Goal: Book appointment/travel/reservation

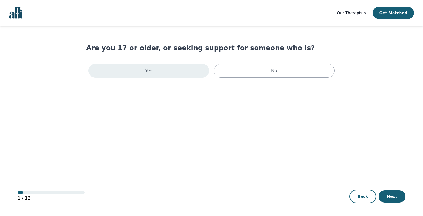
click at [171, 77] on div "Yes" at bounding box center [148, 71] width 121 height 14
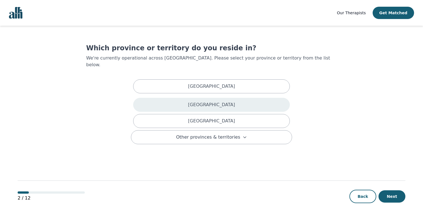
click at [253, 98] on div "[GEOGRAPHIC_DATA]" at bounding box center [211, 105] width 157 height 14
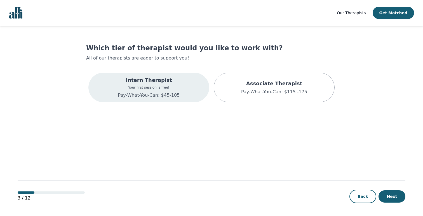
click at [178, 87] on div "Intern Therapist Your first session is free! Pay-What-You-Can: $45-105" at bounding box center [148, 88] width 121 height 30
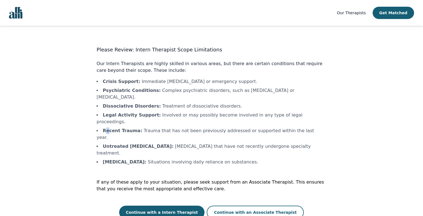
drag, startPoint x: 104, startPoint y: 118, endPoint x: 120, endPoint y: 118, distance: 15.9
click at [109, 128] on b "Recent Trauma :" at bounding box center [122, 130] width 39 height 5
click at [154, 128] on li "Recent Trauma : Trauma that has not been previously addressed or supported with…" at bounding box center [211, 134] width 230 height 13
drag, startPoint x: 103, startPoint y: 80, endPoint x: 126, endPoint y: 80, distance: 23.8
click at [126, 80] on b "Crisis Support :" at bounding box center [121, 81] width 37 height 5
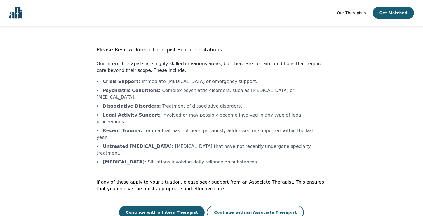
click at [133, 81] on b "Crisis Support :" at bounding box center [121, 81] width 37 height 5
drag, startPoint x: 108, startPoint y: 81, endPoint x: 128, endPoint y: 81, distance: 19.6
click at [128, 81] on b "Crisis Support :" at bounding box center [121, 81] width 37 height 5
click at [128, 87] on li "Psychiatric Conditions : Complex psychiatric disorders, such as [MEDICAL_DATA] …" at bounding box center [211, 93] width 230 height 13
click at [157, 206] on button "Continue with a Intern Therapist" at bounding box center [162, 212] width 86 height 13
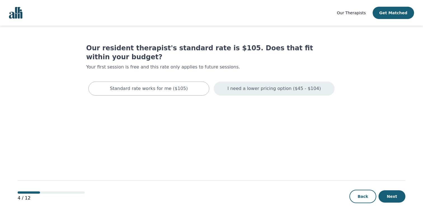
click at [247, 82] on div "I need a lower pricing option ($45 - $104)" at bounding box center [274, 89] width 121 height 14
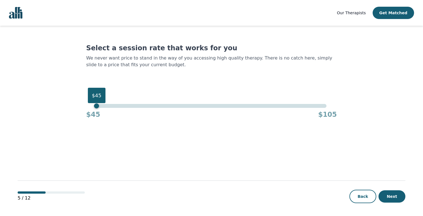
drag, startPoint x: 326, startPoint y: 107, endPoint x: 60, endPoint y: 115, distance: 266.1
click at [60, 115] on main "Select a session rate that works for you We never want price to stand in the wa…" at bounding box center [212, 121] width 388 height 191
click at [392, 198] on button "Next" at bounding box center [391, 196] width 27 height 12
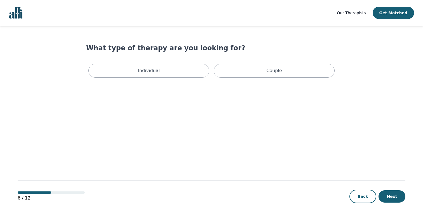
click at [183, 80] on main "What type of therapy are you looking for? Individual Couple 6 / 12 Back Next" at bounding box center [212, 121] width 388 height 191
click at [185, 75] on div "Individual" at bounding box center [148, 71] width 121 height 14
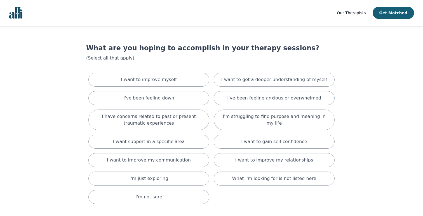
scroll to position [13, 0]
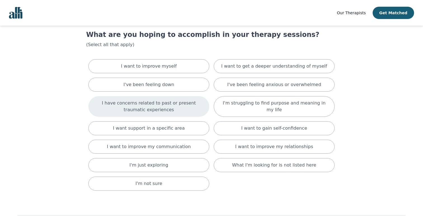
click at [185, 107] on p "I have concerns related to past or present traumatic experiences" at bounding box center [148, 106] width 107 height 13
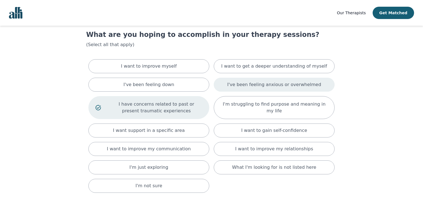
click at [246, 90] on div "I've been feeling anxious or overwhelmed" at bounding box center [274, 85] width 121 height 14
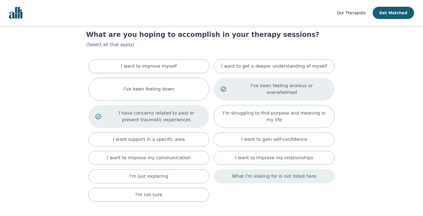
click at [238, 173] on p "What I'm looking for is not listed here" at bounding box center [274, 176] width 84 height 7
click at [238, 174] on p "What I'm looking for is not listed here" at bounding box center [282, 177] width 92 height 7
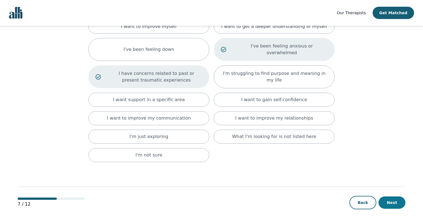
click at [389, 197] on button "Next" at bounding box center [391, 203] width 27 height 12
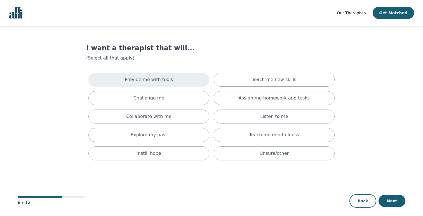
click at [194, 77] on div "Provide me with tools" at bounding box center [148, 80] width 121 height 14
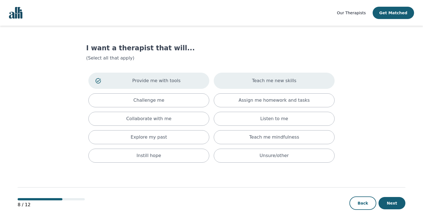
click at [240, 83] on div "Teach me new skills" at bounding box center [274, 81] width 121 height 16
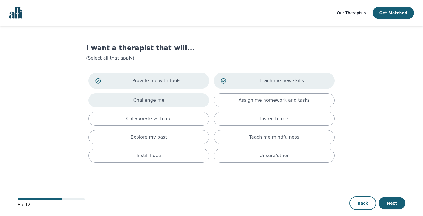
click at [195, 104] on div "Challenge me" at bounding box center [148, 100] width 121 height 14
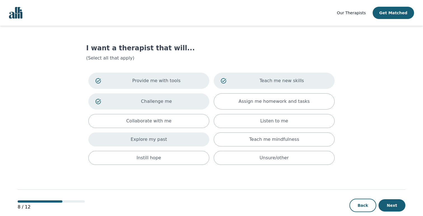
click at [183, 138] on div "Explore my past" at bounding box center [148, 140] width 121 height 14
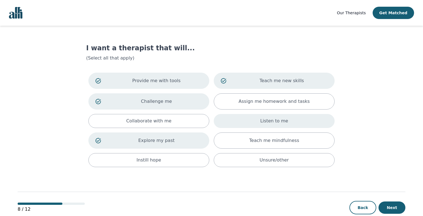
click at [236, 125] on div "Listen to me" at bounding box center [274, 121] width 121 height 14
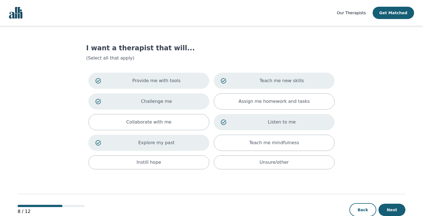
scroll to position [14, 0]
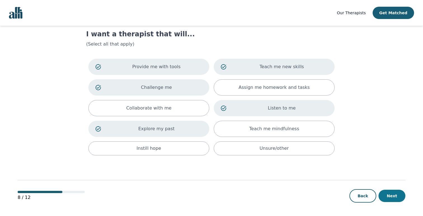
click at [390, 194] on button "Next" at bounding box center [391, 196] width 27 height 12
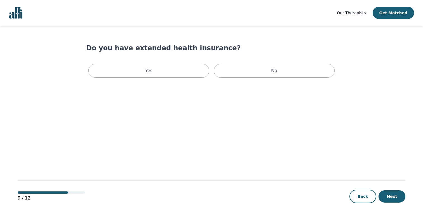
click at [284, 63] on div "Yes No" at bounding box center [211, 71] width 251 height 18
click at [283, 67] on div "No" at bounding box center [274, 71] width 121 height 14
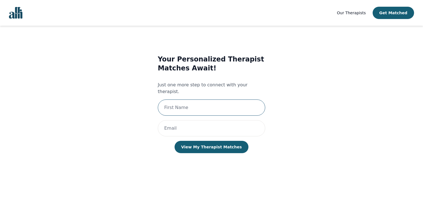
click at [238, 100] on input "text" at bounding box center [211, 108] width 107 height 16
type input "[PERSON_NAME]"
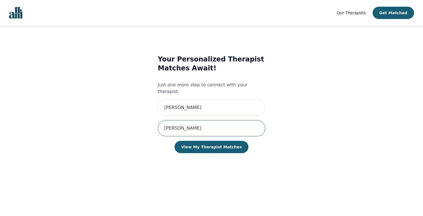
type input "[EMAIL_ADDRESS][DOMAIN_NAME]"
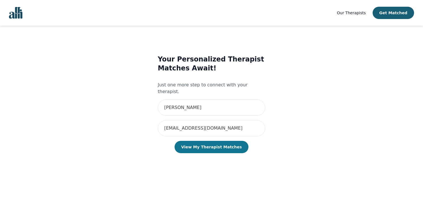
click at [211, 142] on button "View My Therapist Matches" at bounding box center [212, 147] width 74 height 12
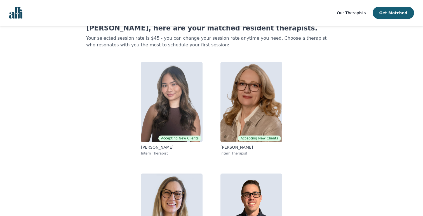
scroll to position [24, 0]
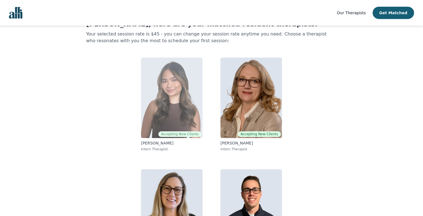
click at [162, 142] on p "[PERSON_NAME]" at bounding box center [172, 143] width 62 height 6
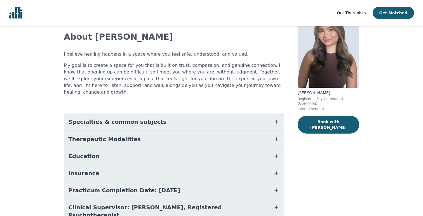
scroll to position [37, 0]
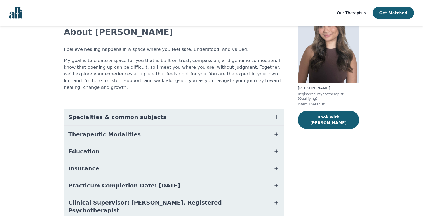
click at [100, 109] on button "Specialties & common subjects" at bounding box center [174, 117] width 220 height 17
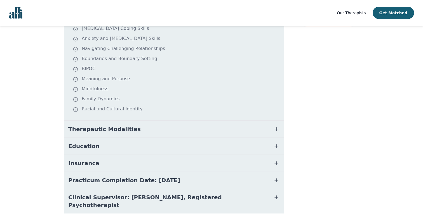
scroll to position [142, 0]
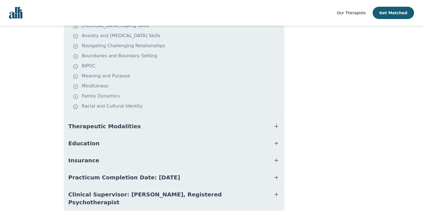
click at [137, 119] on button "Therapeutic Modalities" at bounding box center [174, 126] width 220 height 17
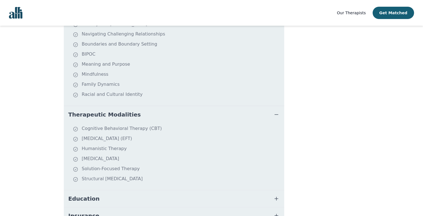
scroll to position [216, 0]
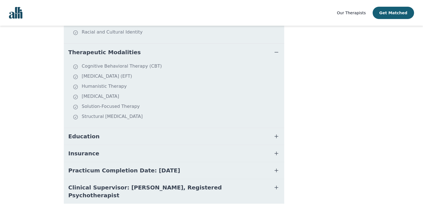
click at [139, 129] on button "Education" at bounding box center [174, 136] width 220 height 17
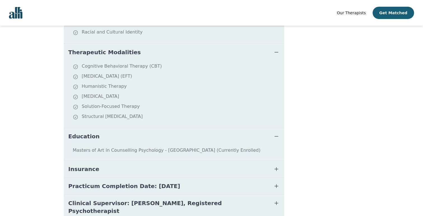
scroll to position [230, 0]
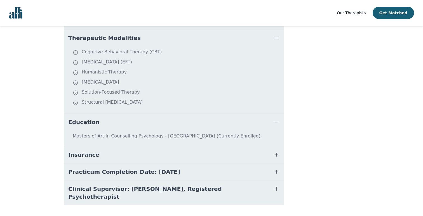
click at [129, 147] on button "Insurance" at bounding box center [174, 155] width 220 height 17
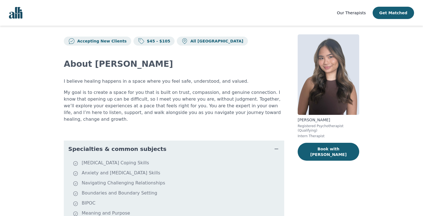
scroll to position [0, 0]
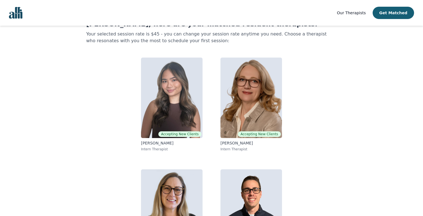
scroll to position [76, 0]
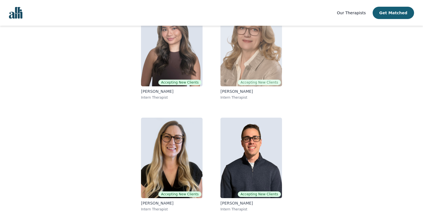
click at [238, 91] on p "[PERSON_NAME]" at bounding box center [251, 92] width 62 height 6
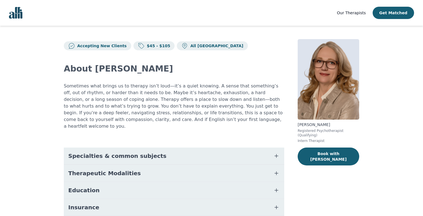
scroll to position [25, 0]
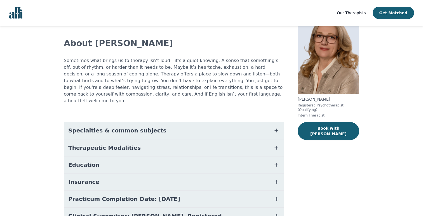
click at [171, 122] on button "Specialties & common subjects" at bounding box center [174, 130] width 220 height 17
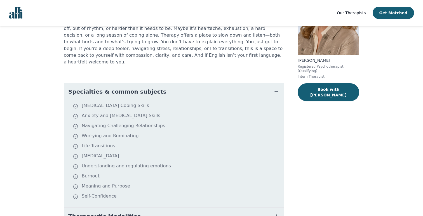
scroll to position [0, 0]
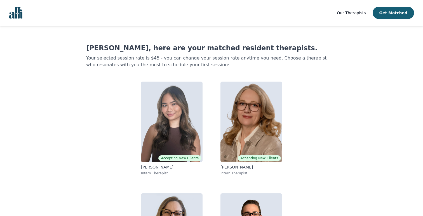
scroll to position [65, 0]
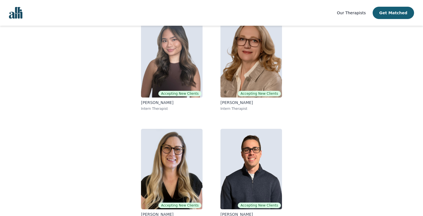
click at [107, 129] on div "Accepting New Clients [PERSON_NAME] Intern Therapist Accepting New Clients [PER…" at bounding box center [211, 120] width 215 height 215
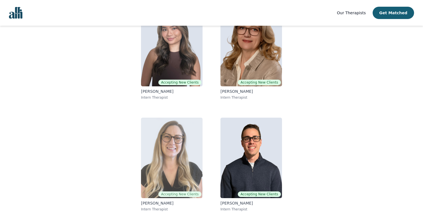
click at [145, 203] on p "[PERSON_NAME]" at bounding box center [172, 204] width 62 height 6
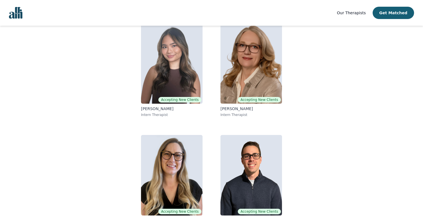
scroll to position [76, 0]
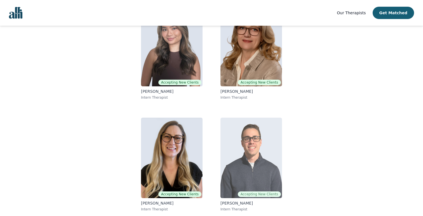
click at [227, 194] on img at bounding box center [251, 158] width 62 height 81
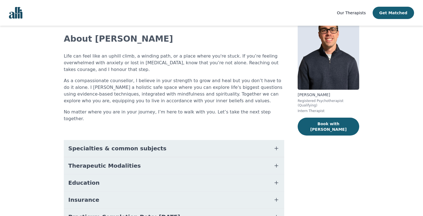
scroll to position [52, 0]
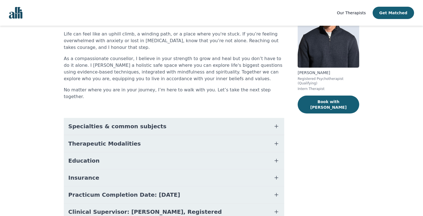
click at [174, 119] on button "Specialties & common subjects" at bounding box center [174, 126] width 220 height 17
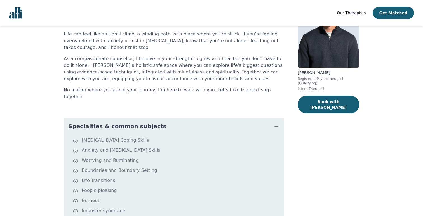
scroll to position [88, 0]
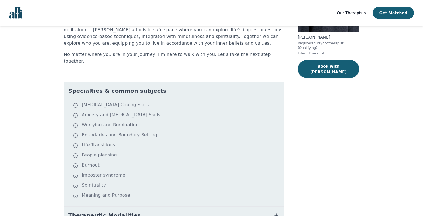
click at [135, 87] on span "Specialties & common subjects" at bounding box center [117, 91] width 98 height 8
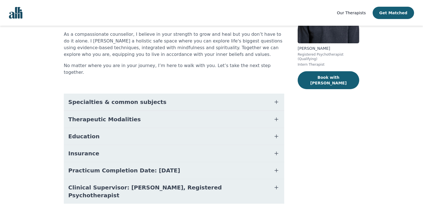
click at [112, 116] on span "Therapeutic Modalities" at bounding box center [104, 120] width 72 height 8
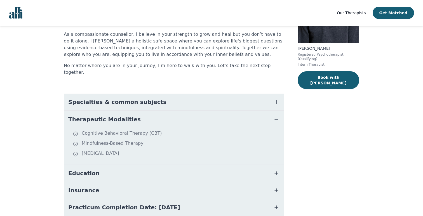
click at [112, 116] on span "Therapeutic Modalities" at bounding box center [104, 120] width 72 height 8
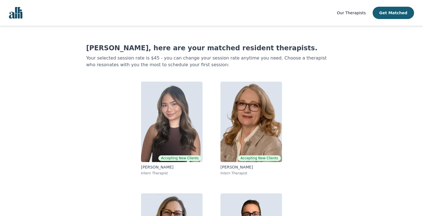
click at [315, 101] on div "Accepting New Clients [PERSON_NAME] Intern Therapist Accepting New Clients [PER…" at bounding box center [211, 184] width 215 height 215
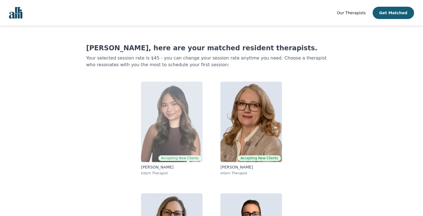
click at [189, 112] on img at bounding box center [172, 122] width 62 height 81
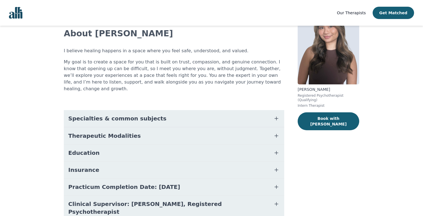
scroll to position [37, 0]
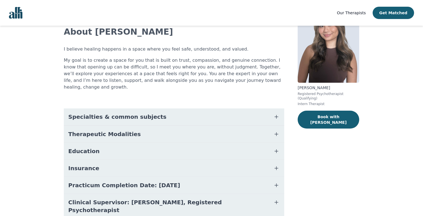
click at [176, 110] on button "Specialties & common subjects" at bounding box center [174, 117] width 220 height 17
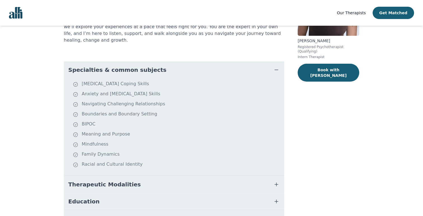
scroll to position [0, 0]
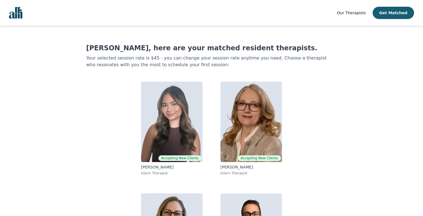
click at [55, 107] on main "[PERSON_NAME], here are your matched resident therapists. Your selected session…" at bounding box center [212, 159] width 388 height 266
